Goal: Task Accomplishment & Management: Complete application form

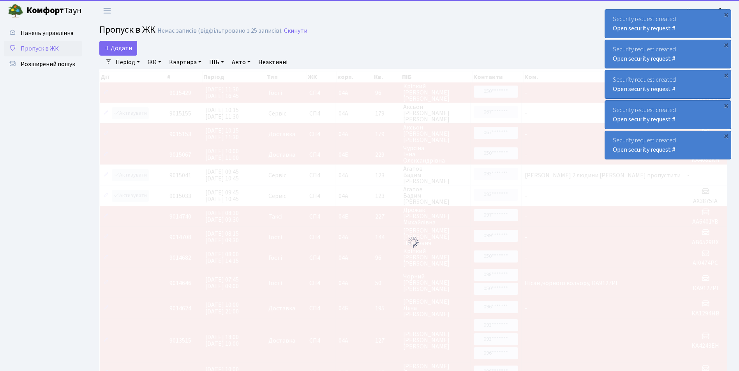
select select "25"
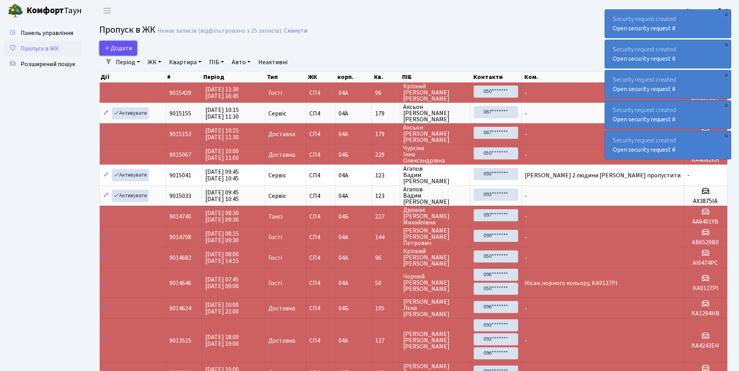
click at [125, 44] on span "Додати" at bounding box center [118, 48] width 28 height 9
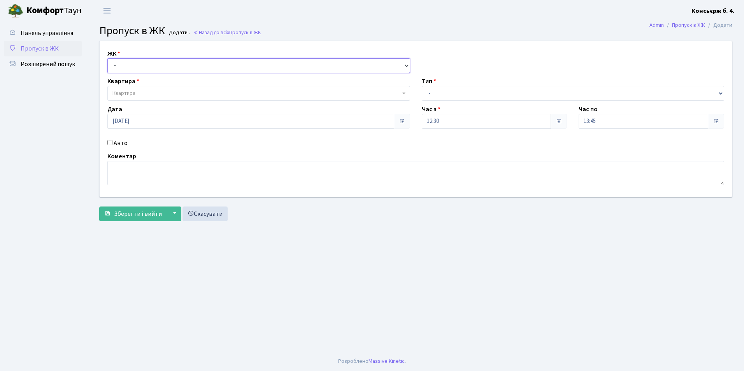
click at [134, 67] on select "- СП4, Столичне шосе, 5" at bounding box center [258, 65] width 303 height 15
select select "325"
click at [107, 58] on select "- СП4, Столичне шосе, 5" at bounding box center [258, 65] width 303 height 15
select select
click at [137, 90] on span "Квартира" at bounding box center [257, 94] width 288 height 8
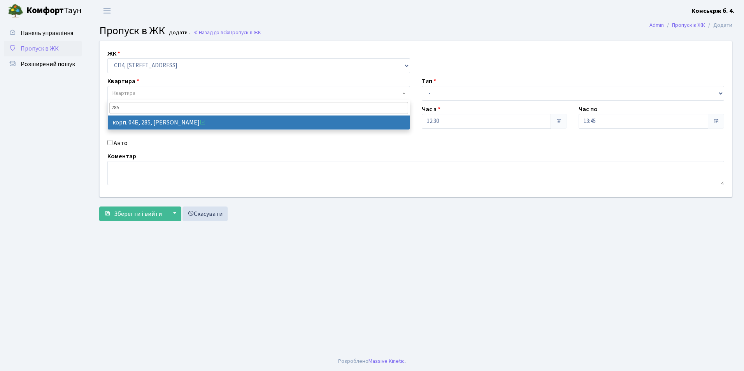
type input "285"
select select "21313"
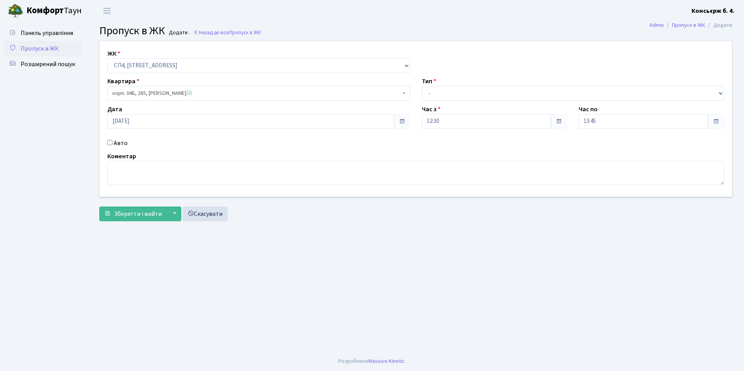
click at [112, 144] on input "Авто" at bounding box center [109, 142] width 5 height 5
checkbox input "true"
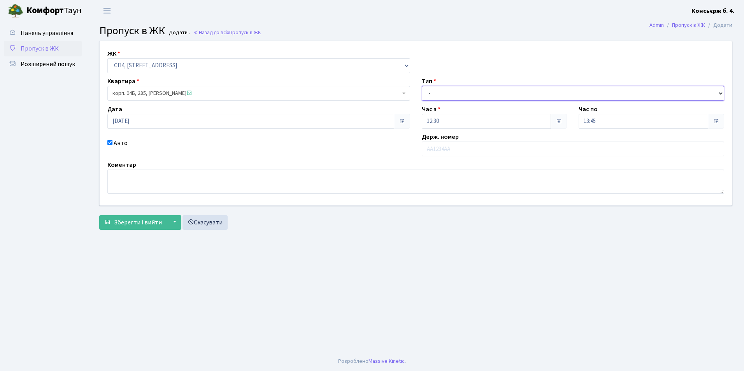
click at [454, 99] on select "- Доставка Таксі Гості Сервіс" at bounding box center [573, 93] width 303 height 15
select select "1"
click at [422, 86] on select "- Доставка Таксі Гості Сервіс" at bounding box center [573, 93] width 303 height 15
click at [450, 148] on input "text" at bounding box center [573, 149] width 303 height 15
type input "К"
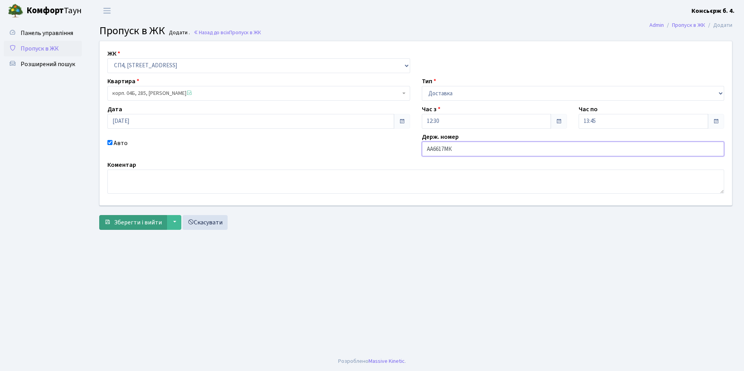
type input "АА6617МК"
click at [125, 224] on span "Зберегти і вийти" at bounding box center [138, 222] width 48 height 9
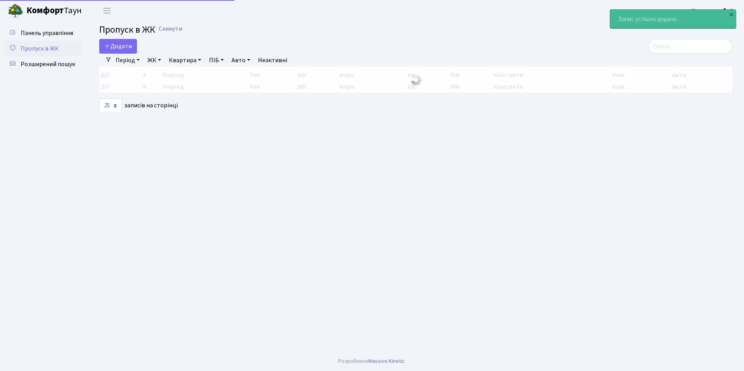
select select "25"
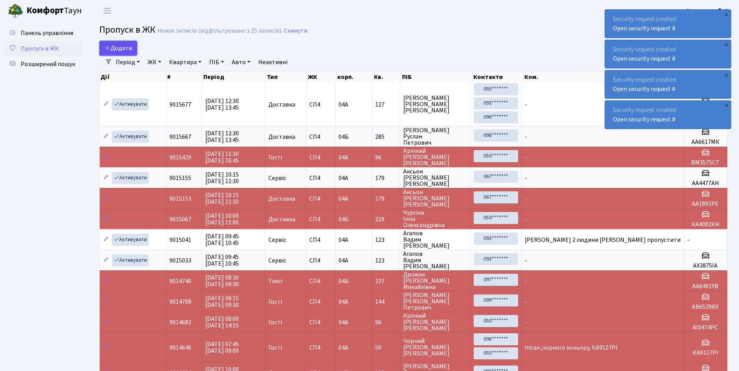
click at [127, 45] on span "Додати" at bounding box center [118, 48] width 28 height 9
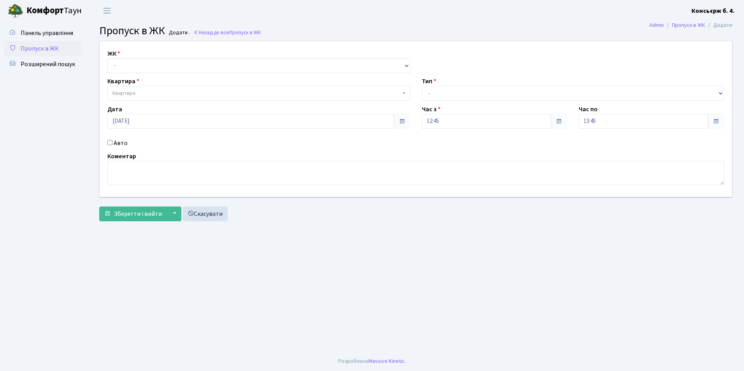
click at [144, 73] on div "ЖК - СП4, Столичне шосе, 5 Квартира Квартира Тип - Доставка Таксі Гості Сервіс …" at bounding box center [416, 119] width 644 height 156
click at [143, 69] on select "- СП4, Столичне шосе, 5" at bounding box center [258, 65] width 303 height 15
click at [156, 99] on span "Квартира" at bounding box center [258, 93] width 303 height 15
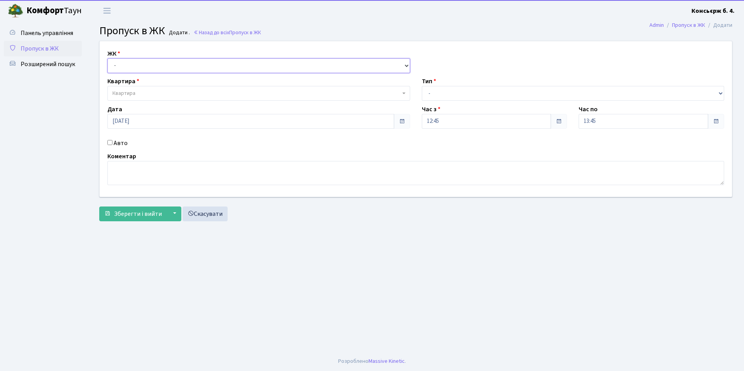
click at [154, 70] on select "- СП4, Столичне шосе, 5" at bounding box center [258, 65] width 303 height 15
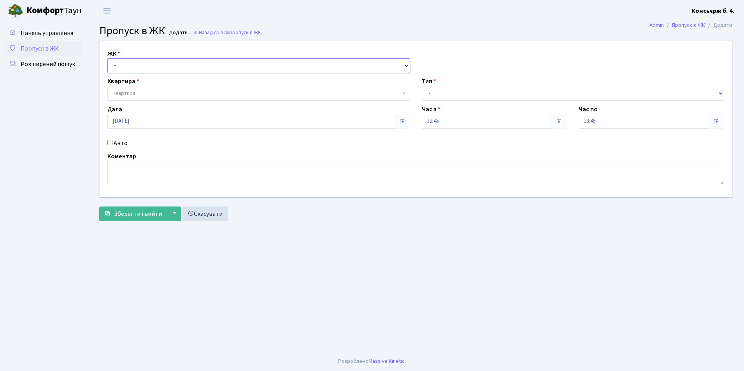
select select "325"
click at [107, 58] on select "- СП4, Столичне шосе, 5" at bounding box center [258, 65] width 303 height 15
select select
click at [155, 93] on span "Квартира" at bounding box center [257, 94] width 288 height 8
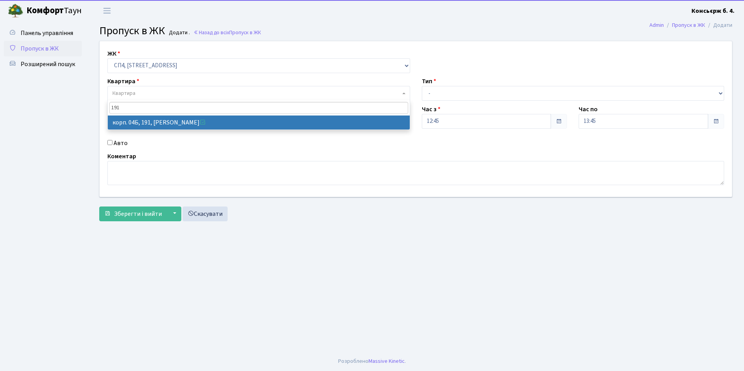
type input "191"
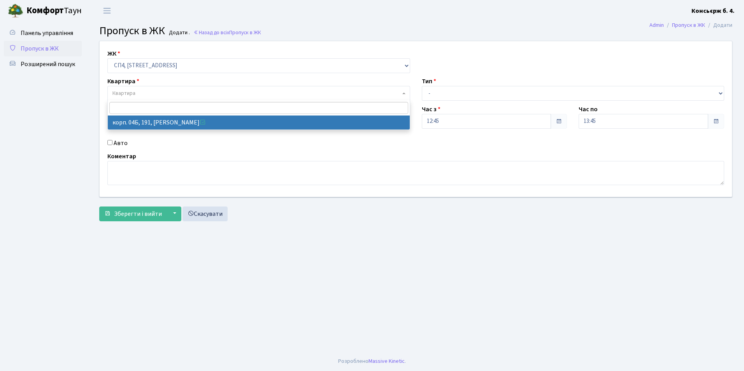
select select "21219"
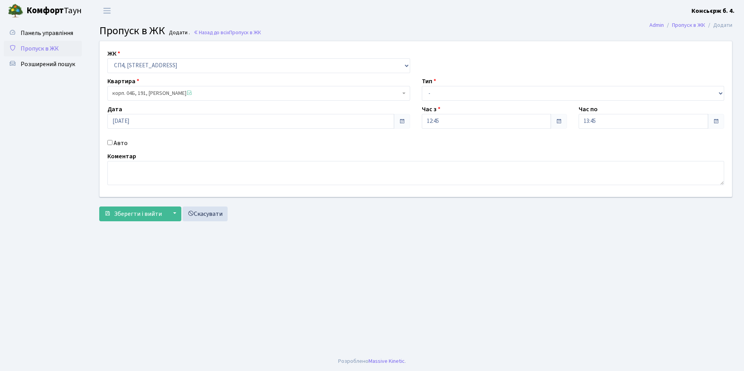
click at [106, 142] on div "Авто" at bounding box center [259, 143] width 315 height 9
click at [110, 144] on input "Авто" at bounding box center [109, 142] width 5 height 5
checkbox input "true"
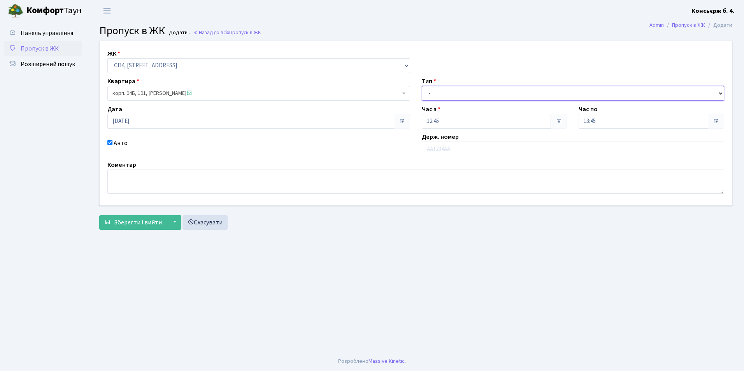
click at [463, 93] on select "- Доставка Таксі Гості Сервіс" at bounding box center [573, 93] width 303 height 15
select select "1"
click at [422, 86] on select "- Доставка Таксі Гості Сервіс" at bounding box center [573, 93] width 303 height 15
click at [456, 144] on input "text" at bounding box center [573, 149] width 303 height 15
type input "ВО8768ЕА"
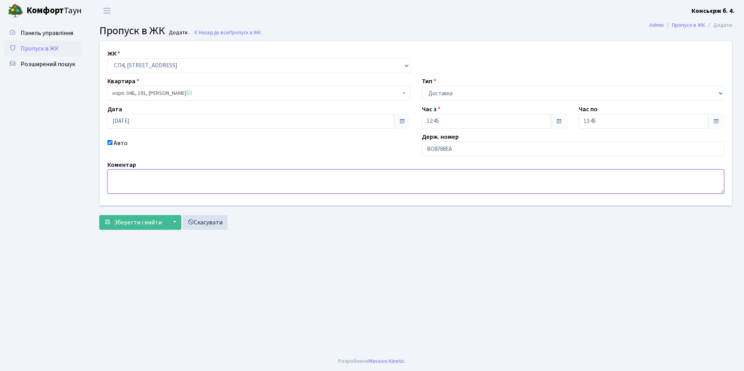
click at [236, 173] on textarea at bounding box center [415, 182] width 617 height 24
type textarea "ДОСТАВКА МЕБЛИВ"
click at [127, 222] on span "Зберегти і вийти" at bounding box center [138, 222] width 48 height 9
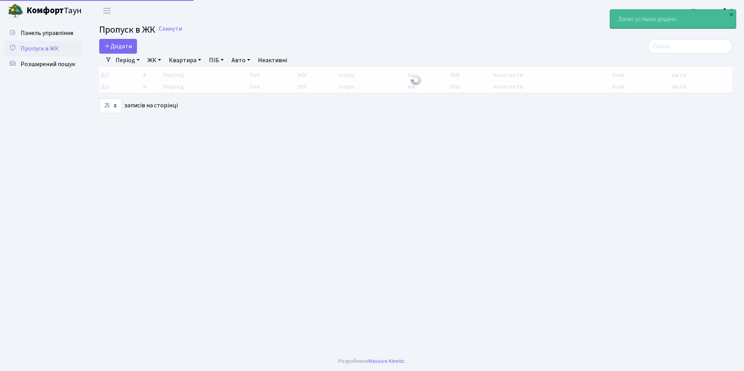
select select "25"
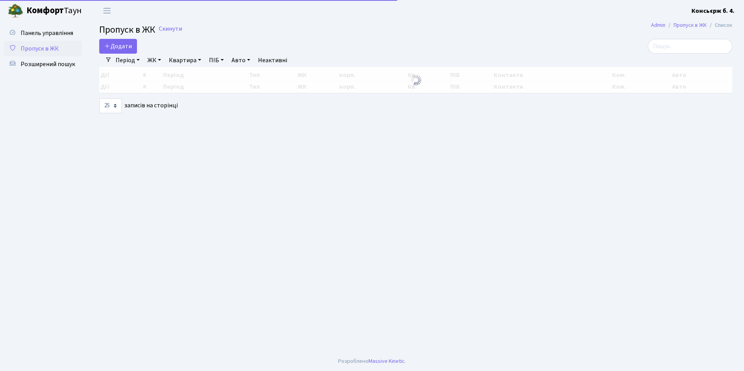
select select "25"
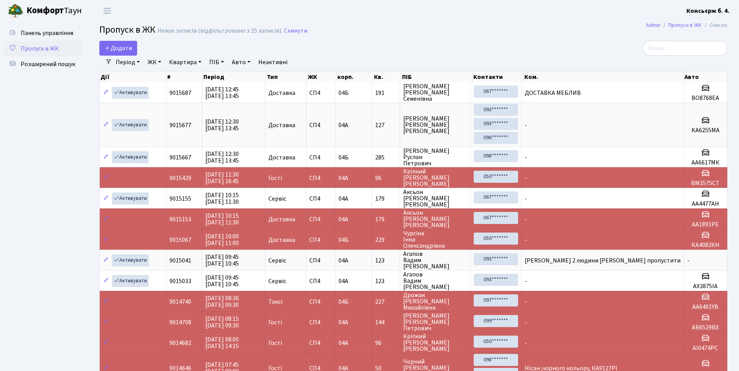
drag, startPoint x: 588, startPoint y: 171, endPoint x: 579, endPoint y: 169, distance: 9.3
click at [588, 171] on td "-" at bounding box center [602, 177] width 162 height 21
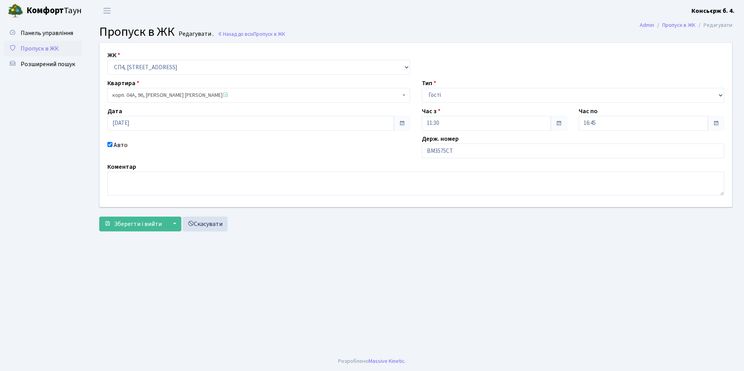
click at [59, 45] on link "Пропуск в ЖК" at bounding box center [43, 49] width 78 height 16
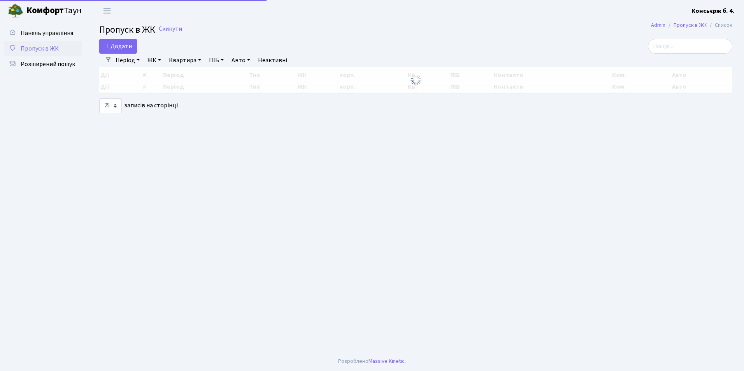
select select "25"
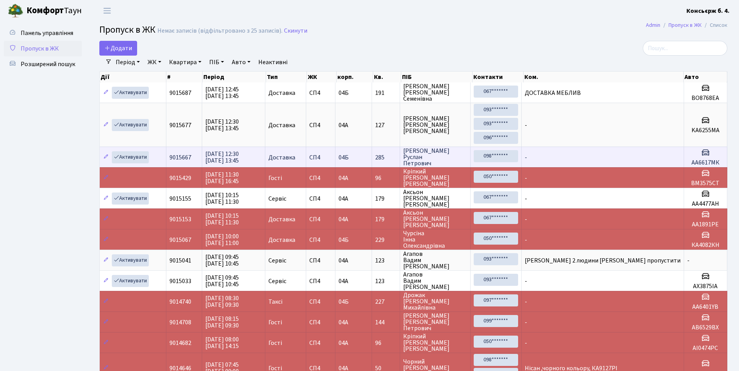
click at [382, 160] on span "285" at bounding box center [385, 158] width 21 height 6
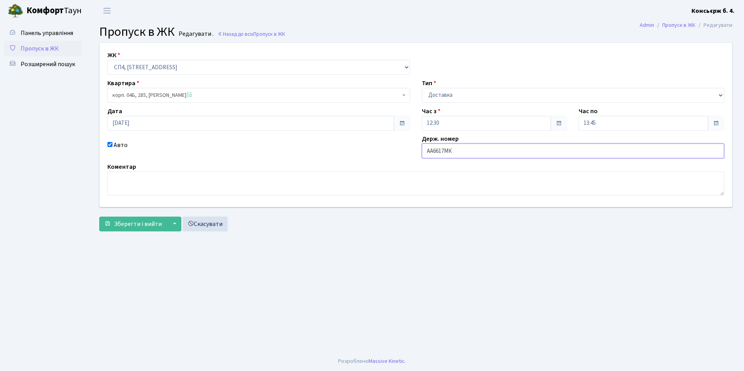
click at [472, 155] on input "АА6617МК" at bounding box center [573, 151] width 303 height 15
click at [21, 49] on span "Пропуск в ЖК" at bounding box center [40, 48] width 38 height 9
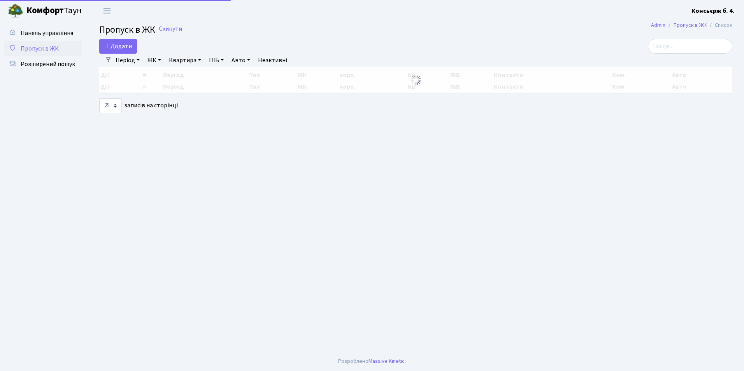
select select "25"
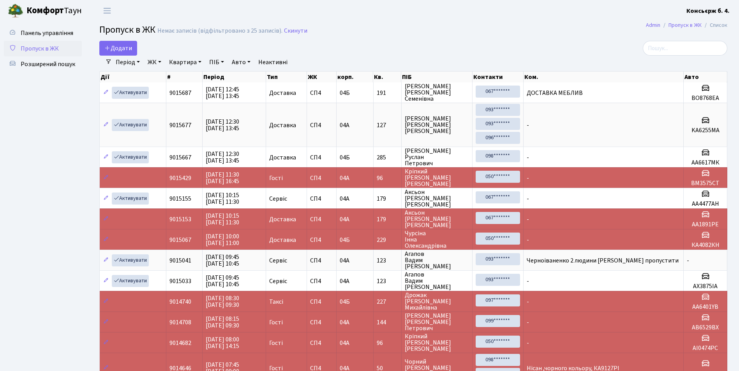
click at [69, 48] on link "Пропуск в ЖК" at bounding box center [43, 49] width 78 height 16
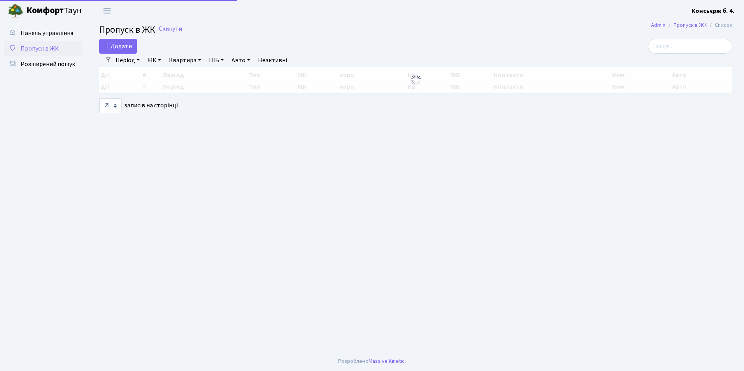
select select "25"
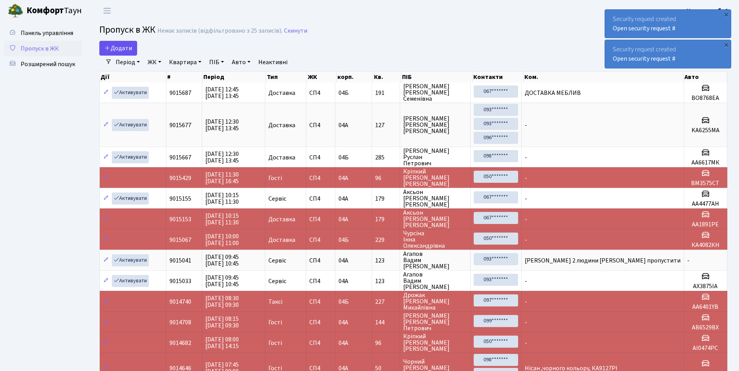
click at [126, 40] on main "Admin Пропуск в ЖК Список Пропуск в ЖК Немає записів (відфільтровано з 25 запис…" at bounding box center [413, 271] width 651 height 501
click at [124, 47] on span "Додати" at bounding box center [118, 48] width 28 height 9
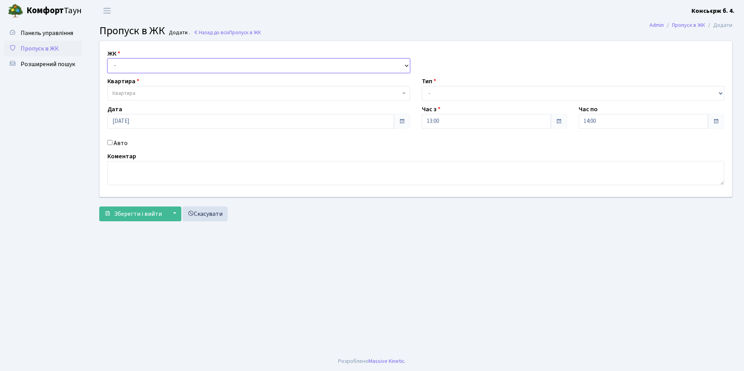
click at [159, 70] on select "- СП4, Столичне шосе, 5" at bounding box center [258, 65] width 303 height 15
select select "325"
click at [107, 58] on select "- СП4, Столичне шосе, 5" at bounding box center [258, 65] width 303 height 15
select select
click at [152, 90] on span "Квартира" at bounding box center [257, 94] width 288 height 8
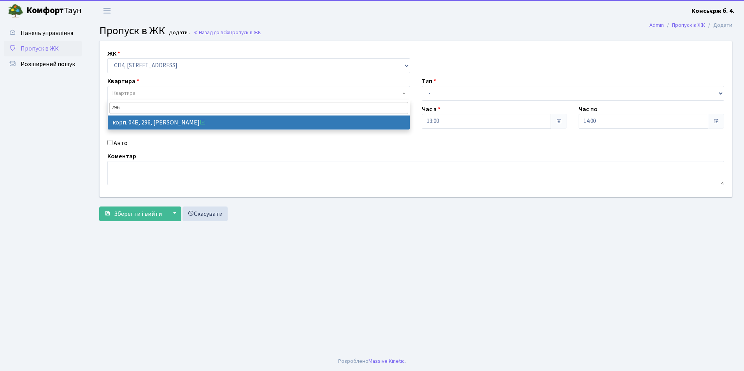
type input "296"
select select "21324"
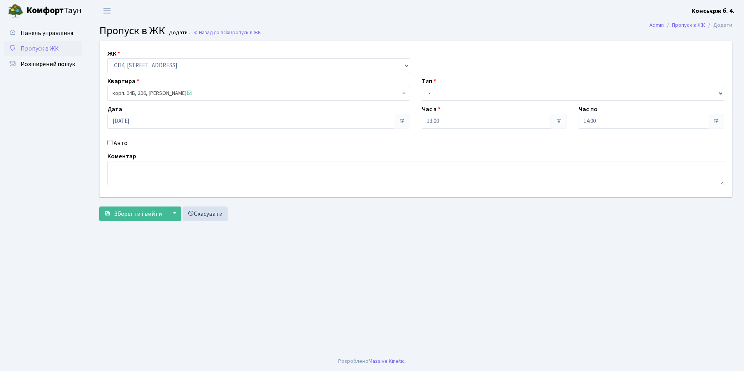
click at [108, 141] on input "Авто" at bounding box center [109, 142] width 5 height 5
checkbox input "true"
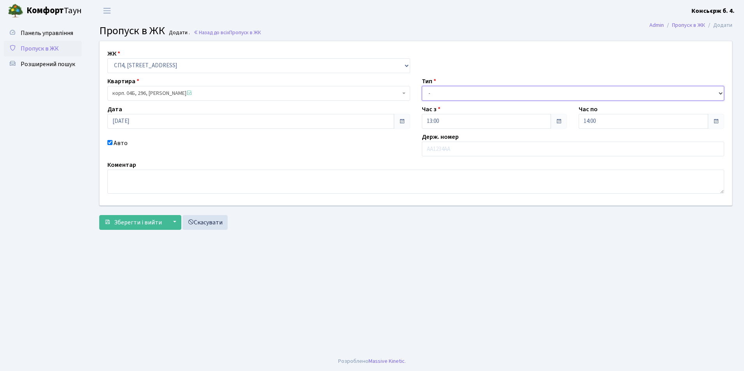
drag, startPoint x: 470, startPoint y: 89, endPoint x: 469, endPoint y: 99, distance: 9.8
click at [470, 89] on select "- Доставка Таксі Гості Сервіс" at bounding box center [573, 93] width 303 height 15
click at [422, 86] on select "- Доставка Таксі Гості Сервіс" at bounding box center [573, 93] width 303 height 15
click at [461, 97] on select "- Доставка Таксі Гості Сервіс" at bounding box center [573, 93] width 303 height 15
select select "18"
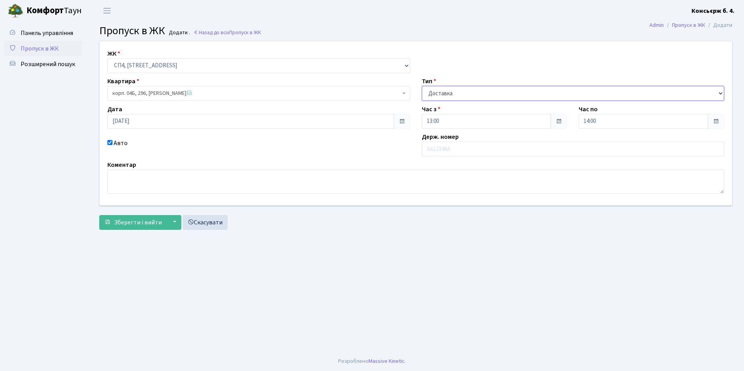
click at [422, 86] on select "- Доставка Таксі Гості Сервіс" at bounding box center [573, 93] width 303 height 15
click at [447, 159] on div "ЖК - СП4, Столичне шосе, 5 Квартира корп. 04Б, 296, Цілінський Олексій Олександ…" at bounding box center [416, 123] width 644 height 164
click at [447, 154] on input "text" at bounding box center [573, 149] width 303 height 15
type input "КА8679СІ"
click at [122, 222] on span "Зберегти і вийти" at bounding box center [138, 222] width 48 height 9
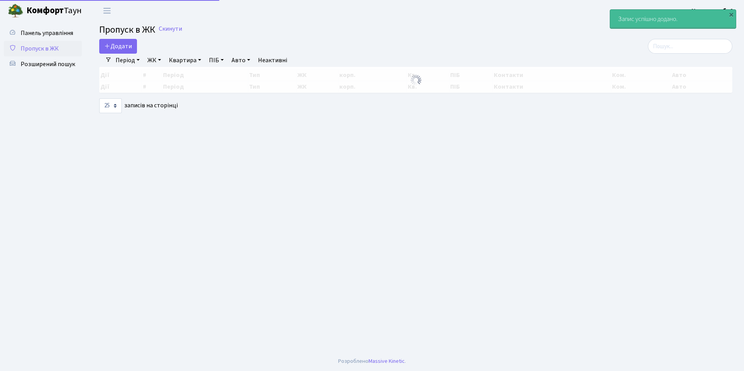
select select "25"
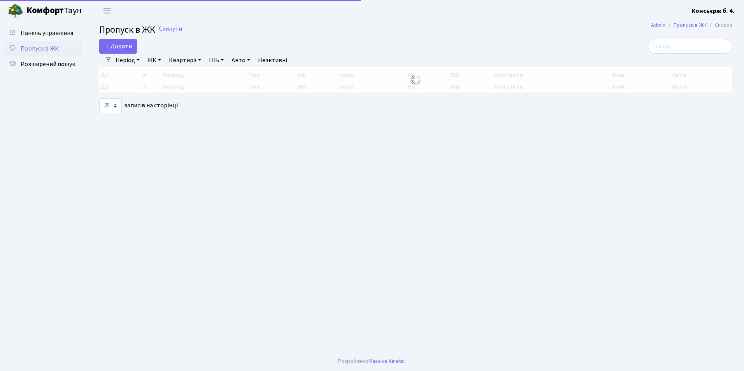
select select "25"
